Goal: Information Seeking & Learning: Learn about a topic

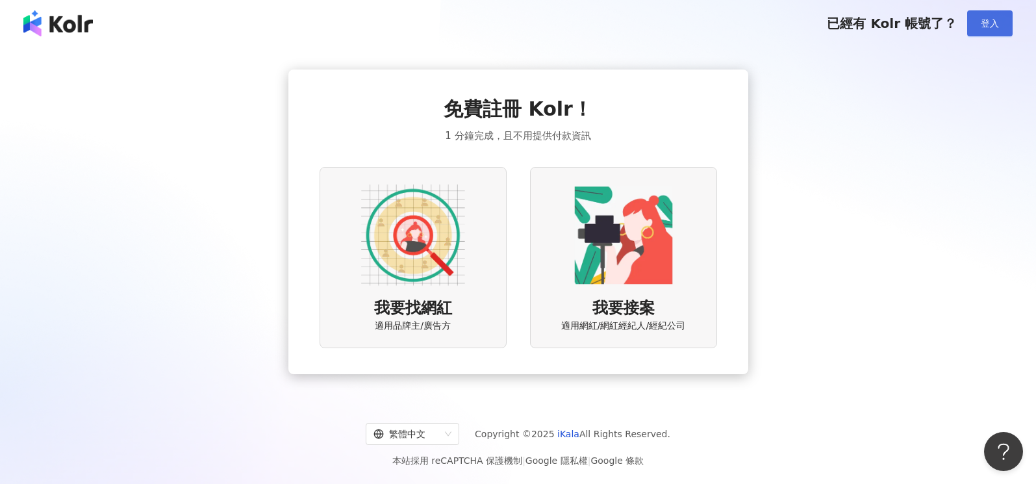
click at [971, 25] on button "登入" at bounding box center [989, 23] width 45 height 26
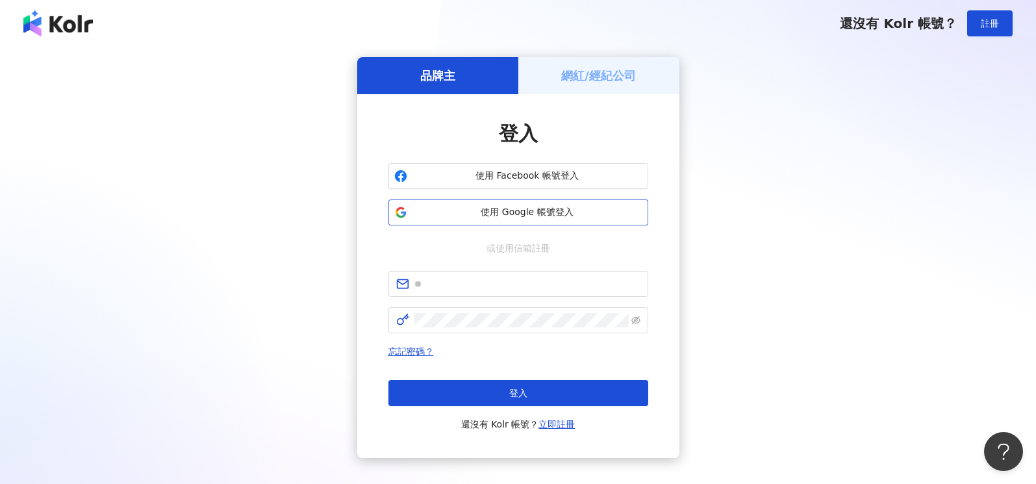
click at [567, 209] on span "使用 Google 帳號登入" at bounding box center [528, 212] width 230 height 13
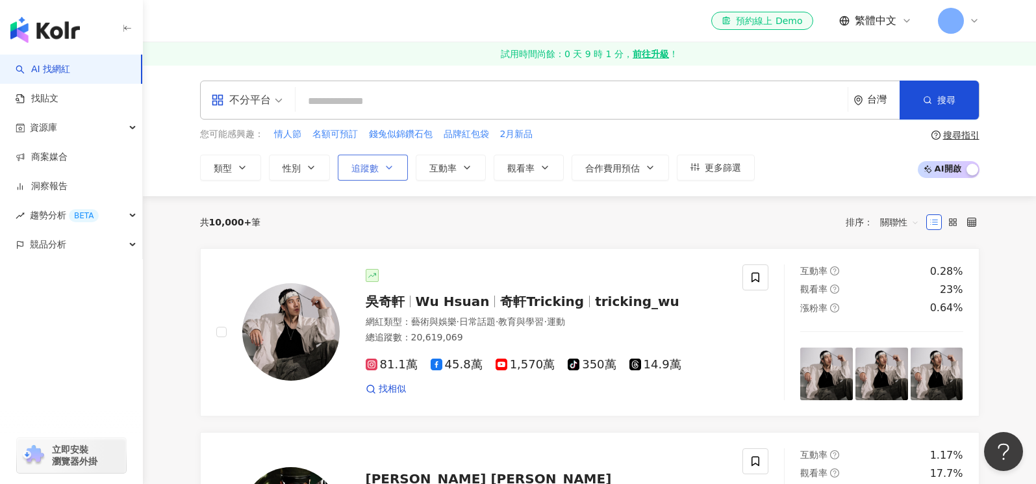
click at [370, 167] on span "追蹤數" at bounding box center [365, 168] width 27 height 10
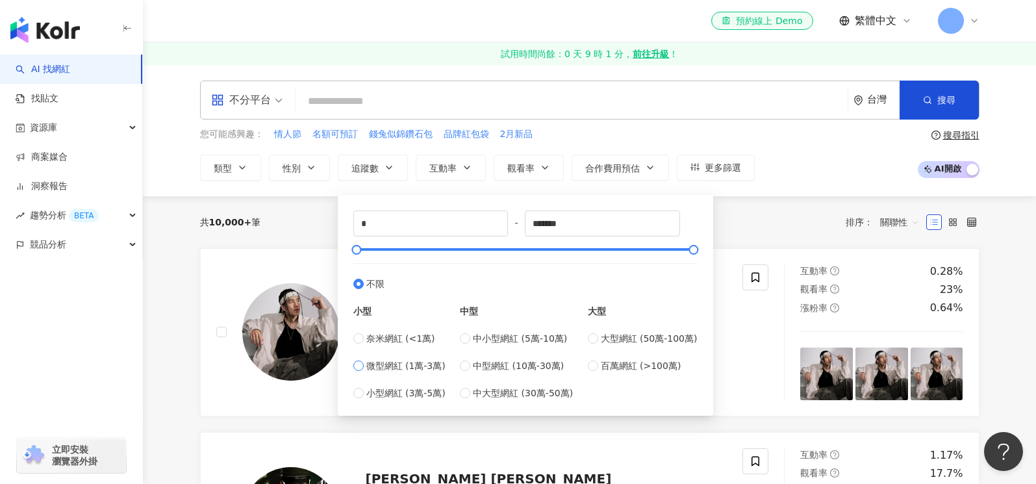
type input "*****"
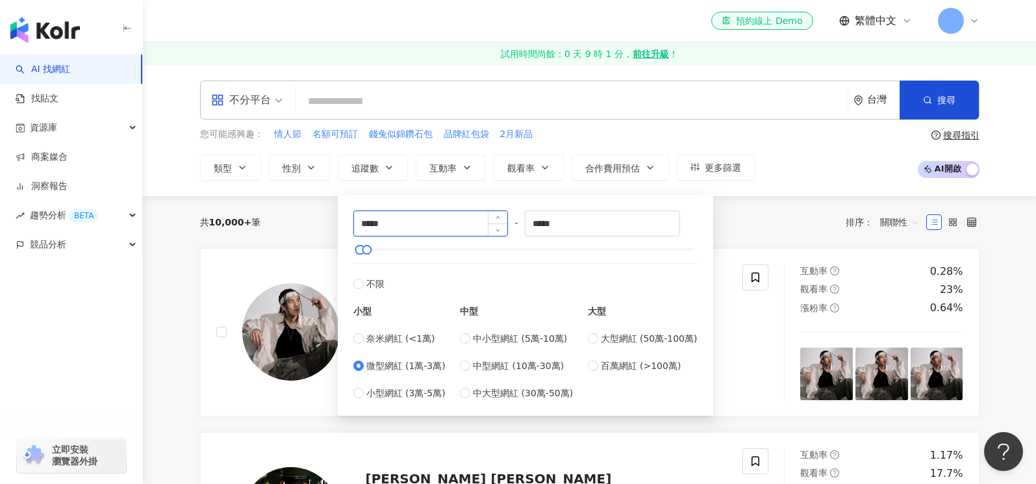
click at [392, 224] on input "*****" at bounding box center [431, 223] width 154 height 25
type input "*"
click at [940, 92] on button "搜尋" at bounding box center [939, 100] width 79 height 39
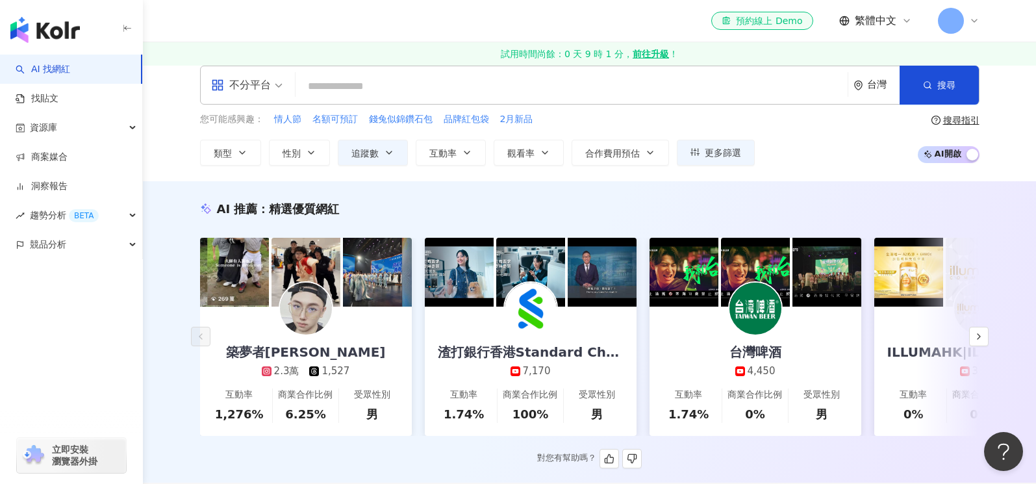
scroll to position [16, 0]
click at [319, 309] on img at bounding box center [306, 308] width 52 height 52
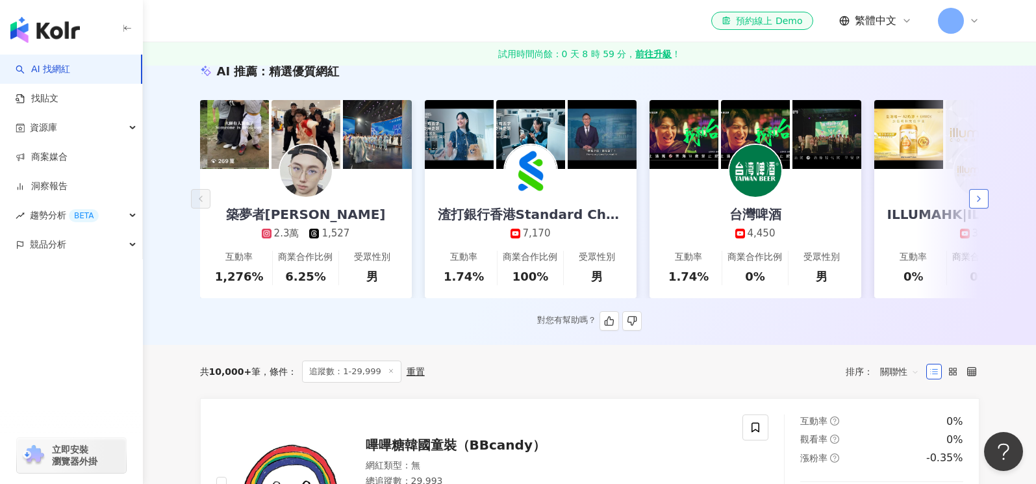
click at [980, 201] on icon "button" at bounding box center [979, 199] width 10 height 10
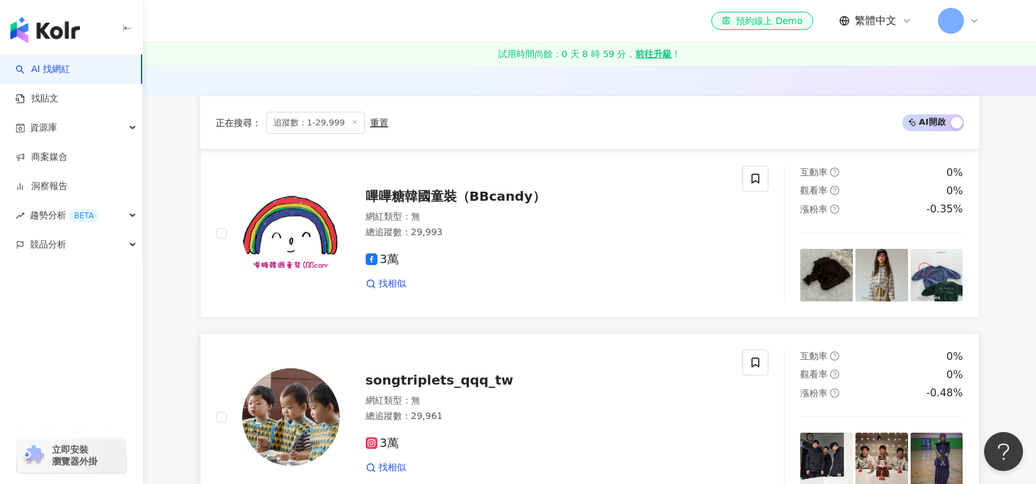
scroll to position [527, 0]
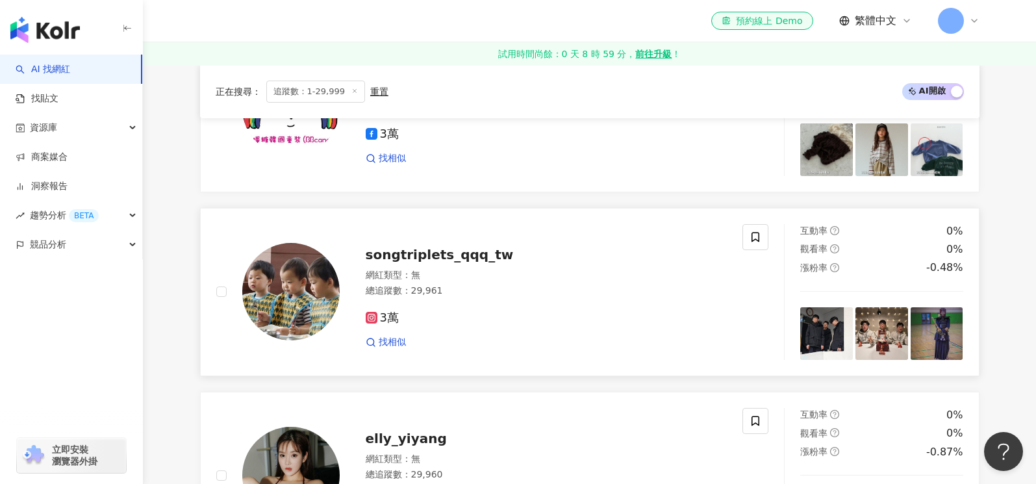
click at [403, 254] on span "songtriplets_qqq_tw" at bounding box center [440, 255] width 148 height 16
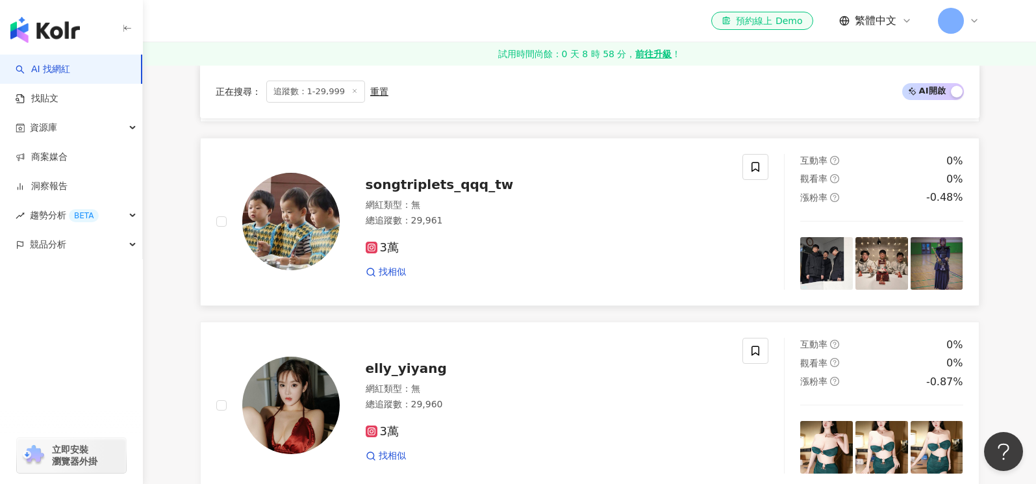
scroll to position [723, 0]
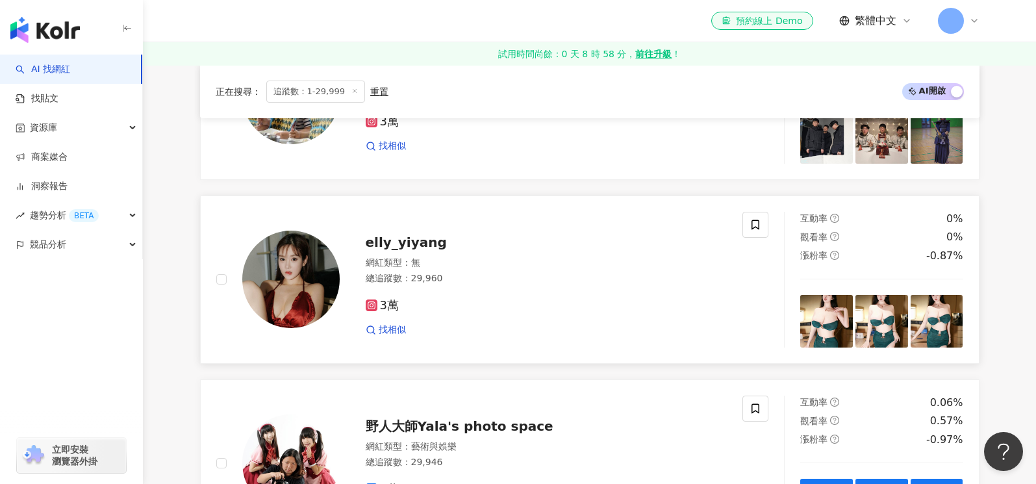
click at [314, 257] on img at bounding box center [290, 279] width 97 height 97
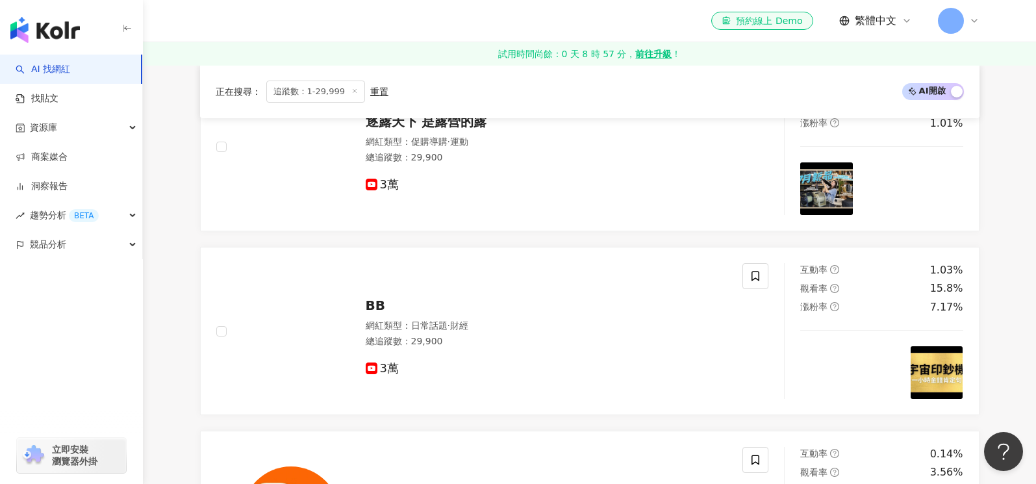
scroll to position [1911, 0]
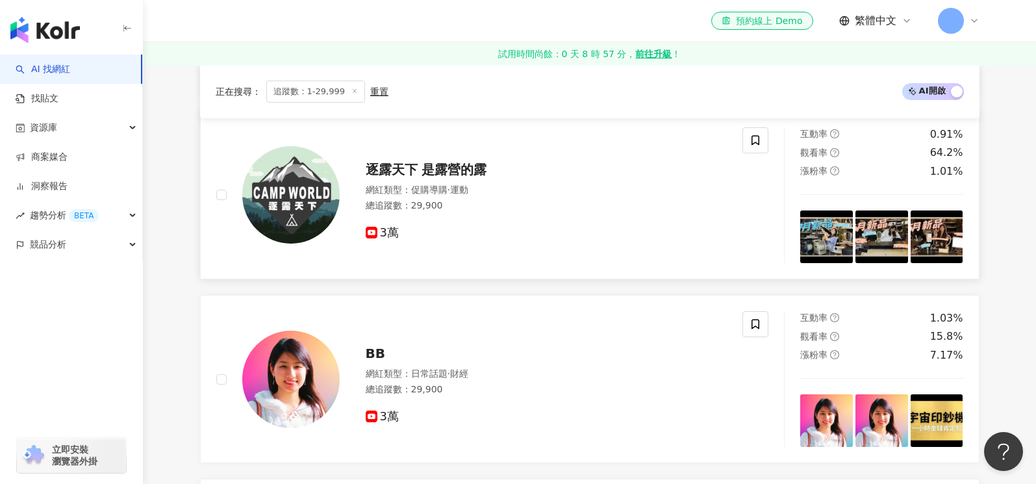
click at [428, 165] on span "逐露天下 是露營的露" at bounding box center [427, 170] width 122 height 16
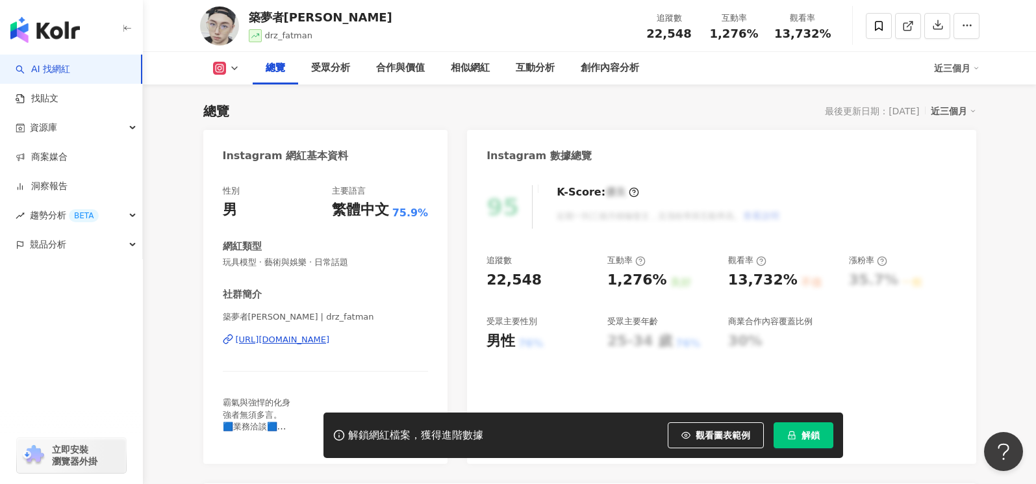
scroll to position [143, 0]
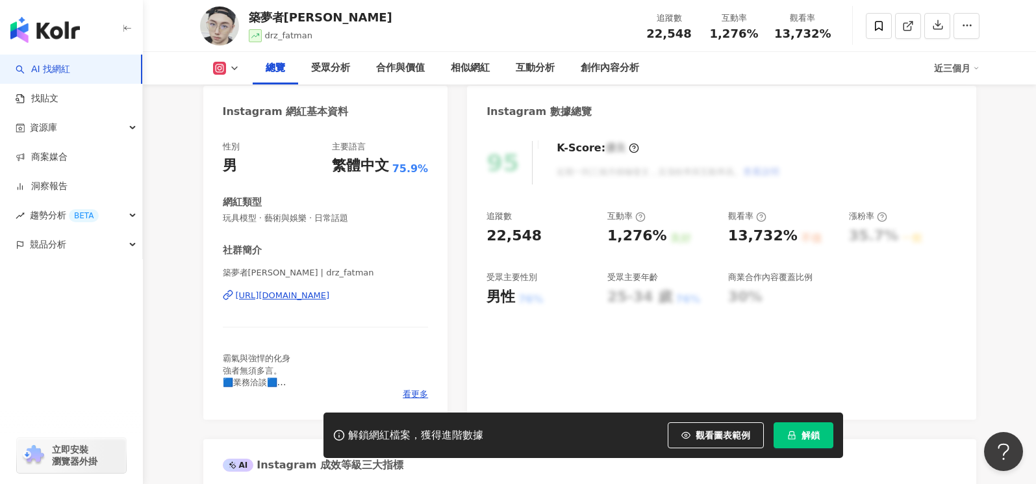
click at [328, 297] on div "https://www.instagram.com/drz_fatman/" at bounding box center [283, 296] width 94 height 12
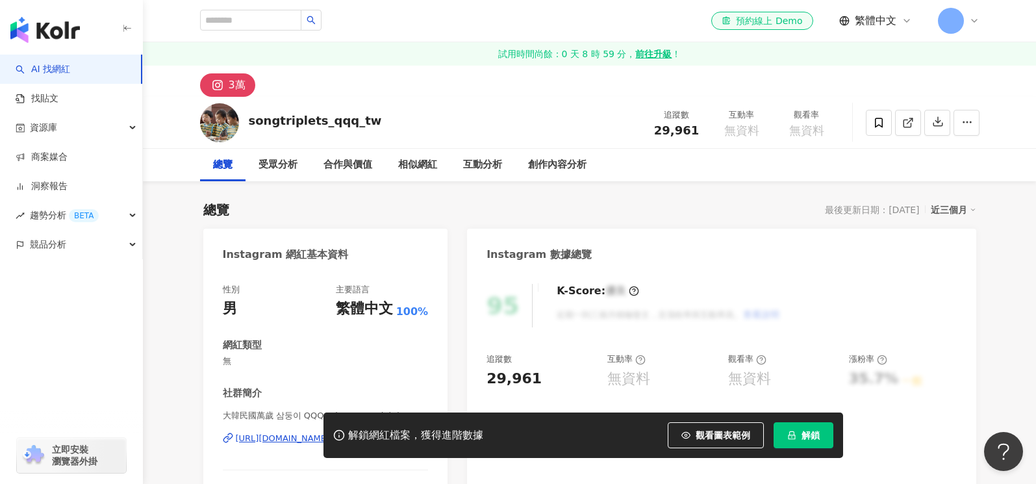
scroll to position [272, 0]
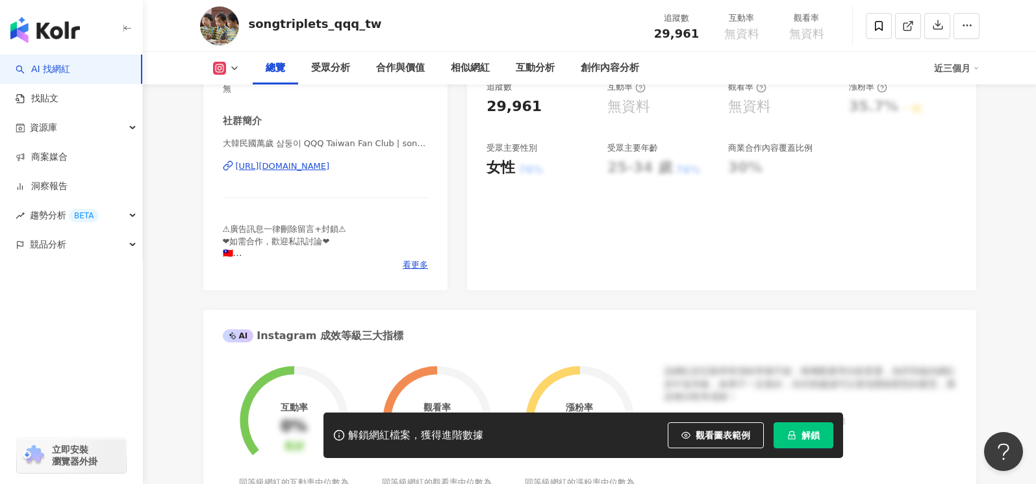
click at [305, 166] on div "https://www.instagram.com/songtriplets_qqq_tw/" at bounding box center [283, 166] width 94 height 12
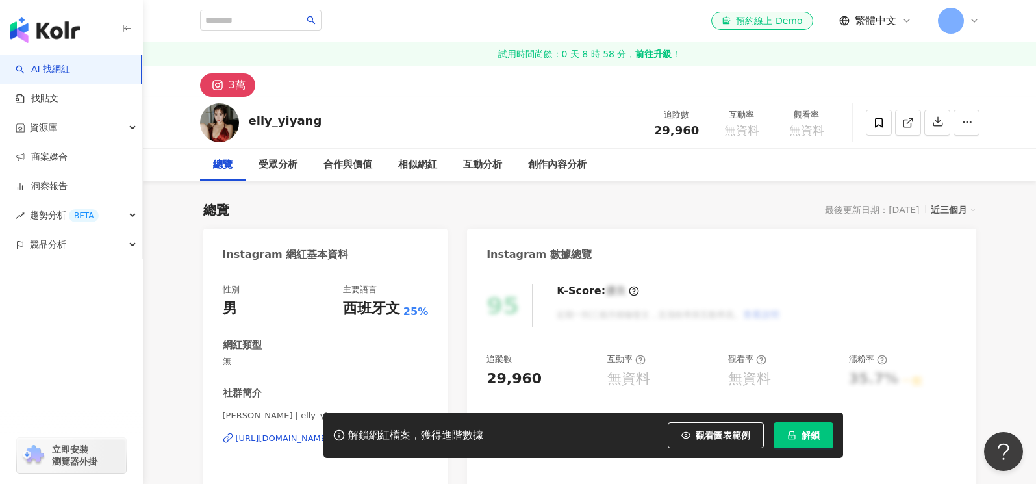
scroll to position [285, 0]
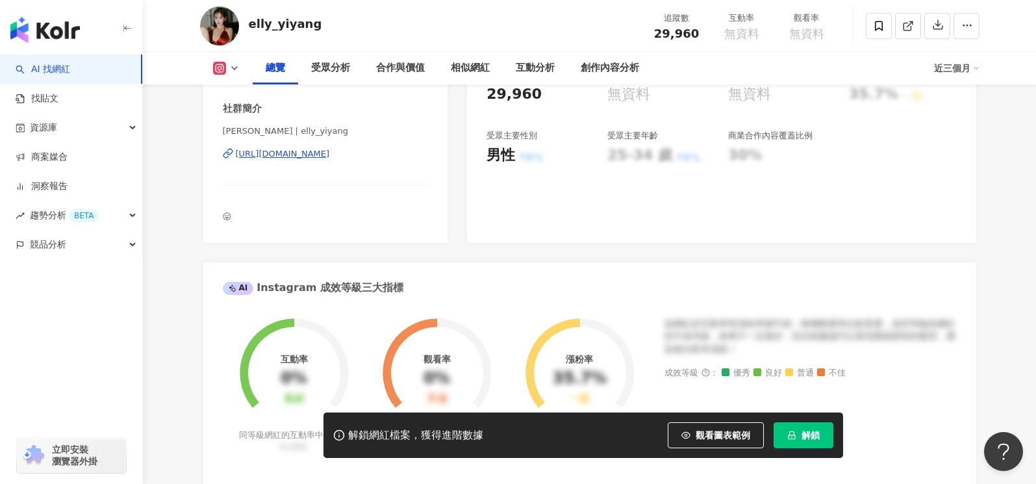
click at [326, 160] on div "易陽 Silvia | elly_yiyang https://www.instagram.com/elly_yiyang/" at bounding box center [326, 163] width 206 height 76
click at [328, 157] on div "https://www.instagram.com/elly_yiyang/" at bounding box center [283, 154] width 94 height 12
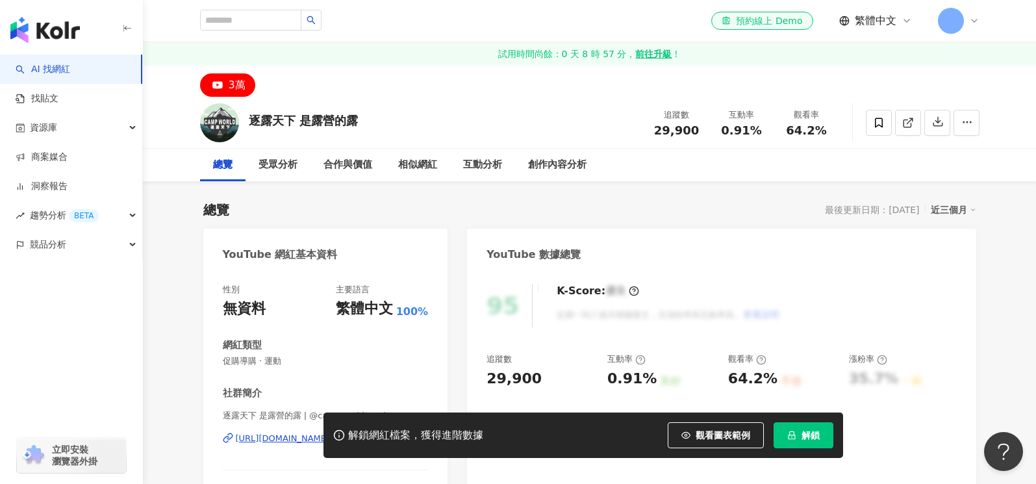
scroll to position [142, 0]
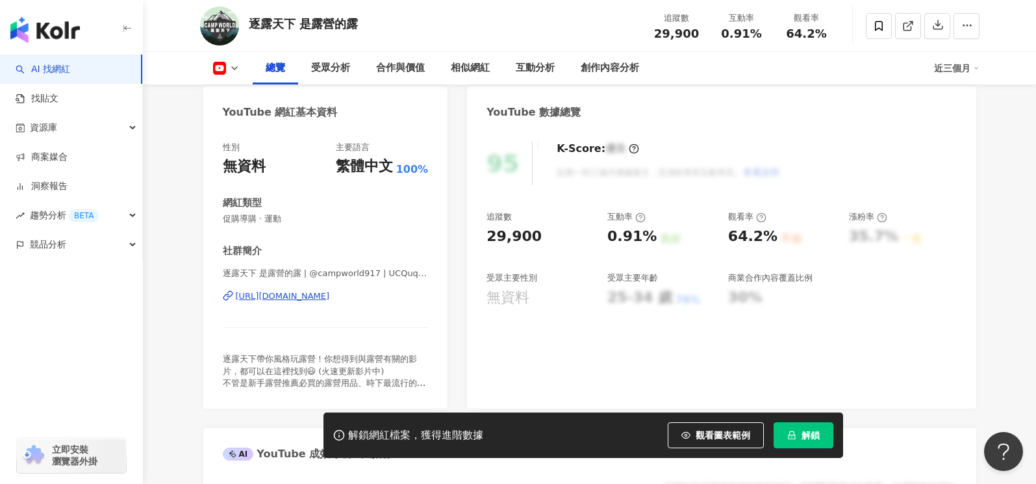
click at [330, 301] on div "[URL][DOMAIN_NAME]" at bounding box center [283, 296] width 94 height 12
